Goal: Task Accomplishment & Management: Manage account settings

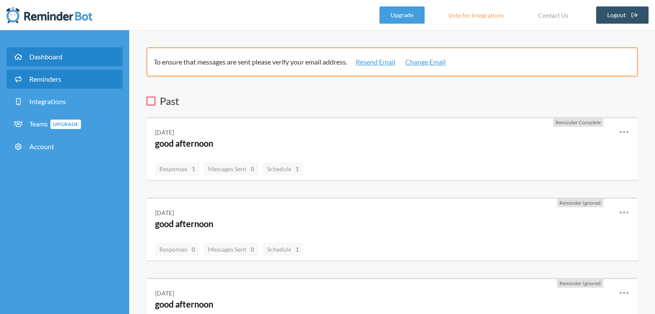
click at [37, 83] on span "Reminders" at bounding box center [45, 79] width 32 height 8
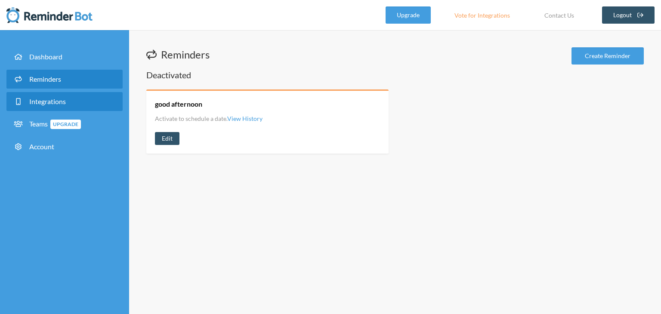
click at [34, 105] on link "Integrations" at bounding box center [64, 101] width 116 height 19
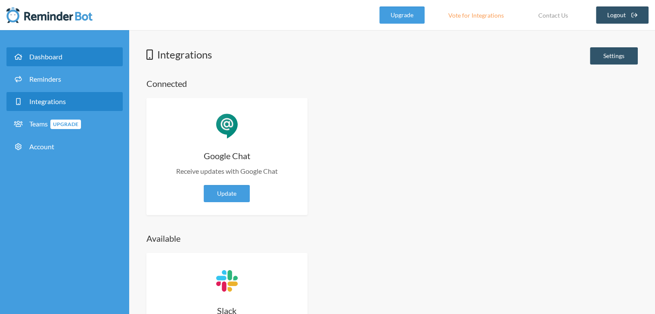
click at [71, 57] on link "Dashboard" at bounding box center [64, 56] width 116 height 19
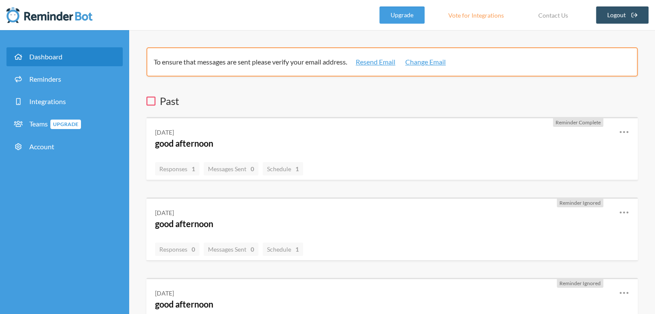
click at [485, 14] on link "Vote for Integrations" at bounding box center [475, 14] width 77 height 17
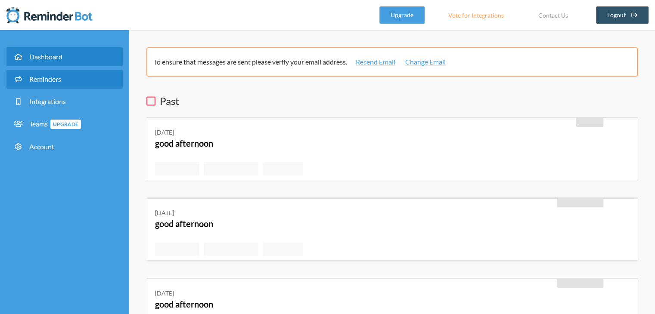
click at [51, 83] on span "Reminders" at bounding box center [45, 79] width 32 height 8
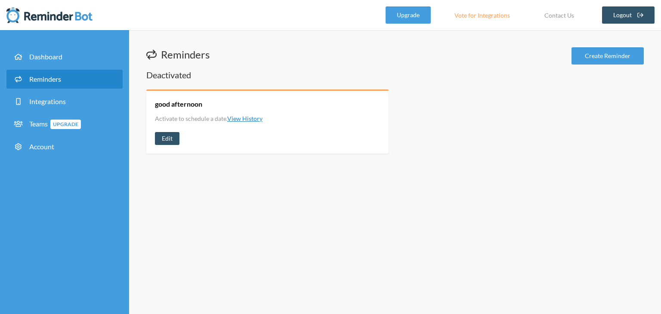
click at [250, 121] on link "View History" at bounding box center [244, 118] width 35 height 7
